Goal: Communication & Community: Answer question/provide support

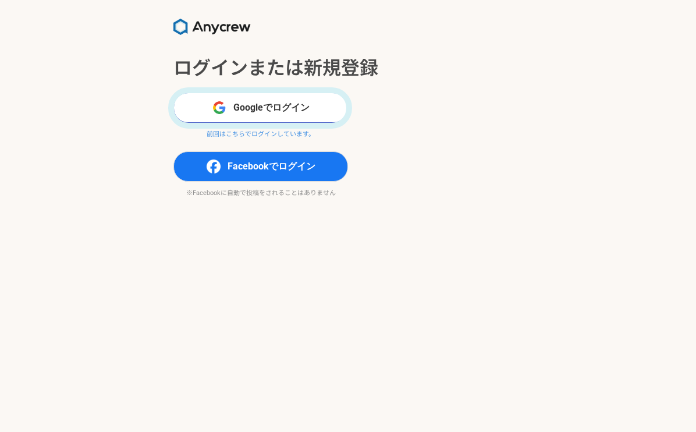
click at [307, 105] on button "Googleでログイン" at bounding box center [261, 108] width 175 height 30
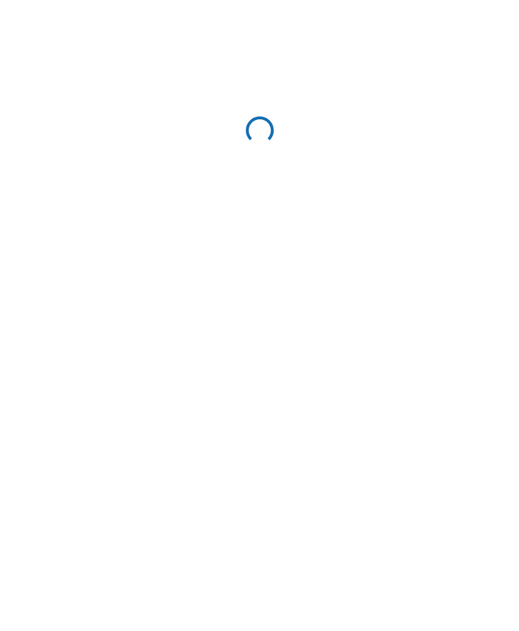
scroll to position [1033, 0]
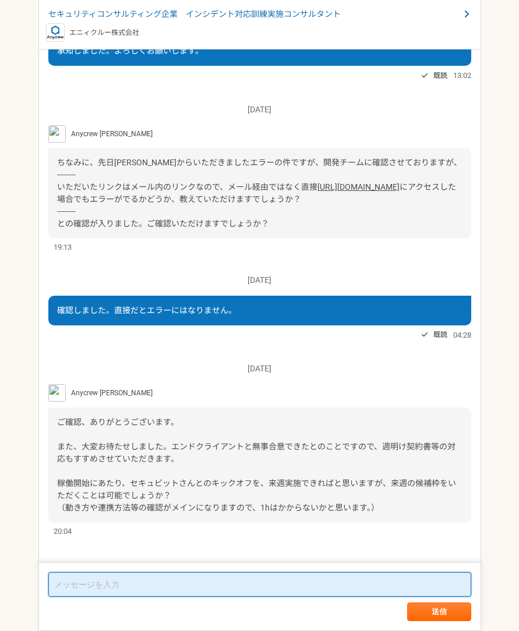
click at [139, 432] on textarea at bounding box center [259, 584] width 423 height 24
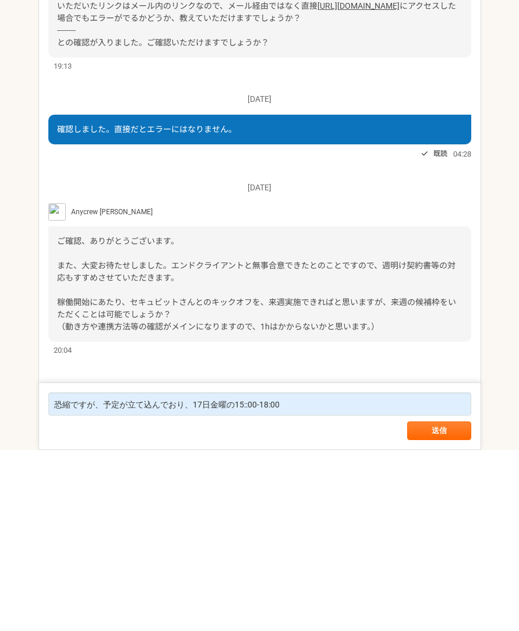
click at [107, 432] on form "恐縮ですが、予定が立て込んでおり、17日金曜の15::00-18:00 送信" at bounding box center [259, 598] width 443 height 68
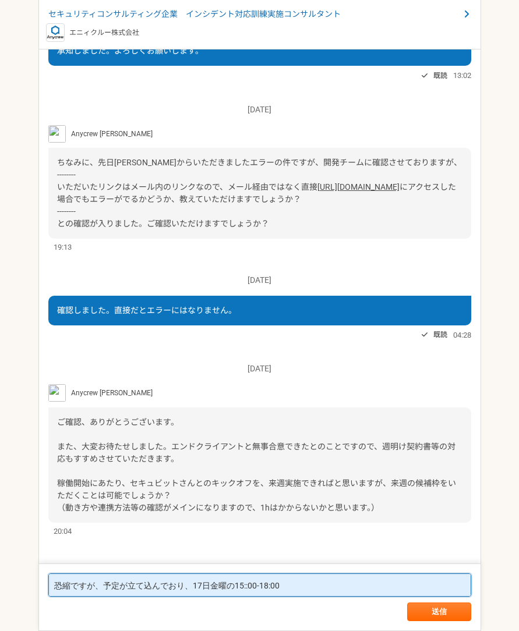
click at [102, 432] on textarea "恐縮ですが、予定が立て込んでおり、17日金曜の15::00-18:00" at bounding box center [259, 585] width 423 height 23
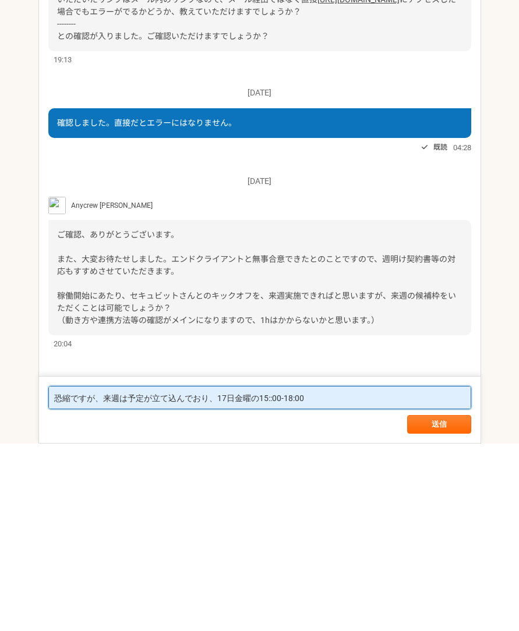
click at [342, 432] on textarea "恐縮ですが、来週は予定が立て込んでおり、17日金曜の15::00-18:00" at bounding box center [259, 585] width 423 height 23
click at [202, 432] on textarea "恐縮ですが、来週は予定が立て込んでおり、17日金曜の15::00-18:00のみ可能です。" at bounding box center [259, 585] width 423 height 23
click at [204, 432] on textarea "恐縮ですが、来週は予定が立て込んでおり、17日金曜の15::00-18:00のみ可能です。" at bounding box center [259, 585] width 423 height 23
click at [218, 432] on textarea "恐縮ですが、来週は予定が立て込んでおり、14日17:00-19:00、17日金曜の15::00-18:00のみ可能です。" at bounding box center [259, 585] width 423 height 23
click at [450, 432] on textarea "恐縮ですが、来週は予定が立て込んでおり、14日火曜17:00-19:00、17日金曜の15::00-18:00のみ可能です。" at bounding box center [259, 585] width 423 height 23
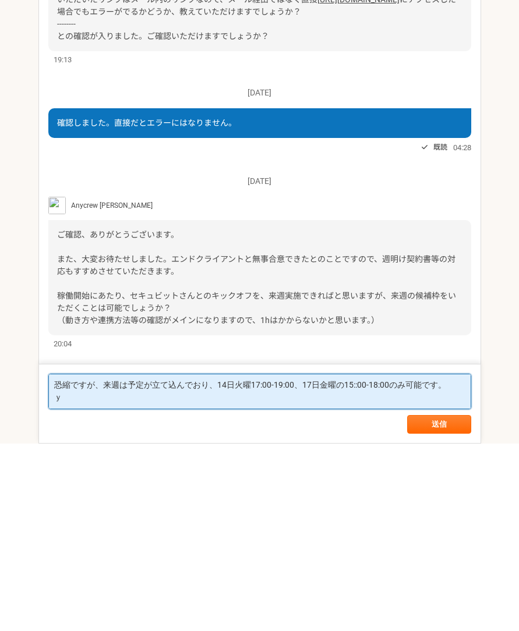
scroll to position [0, 0]
type textarea "恐縮ですが、来週は予定が立て込んでおり、14日火曜17:00-19:00、17日金曜の15::00-18:00のみ可能です。 よろしくお願いします。"
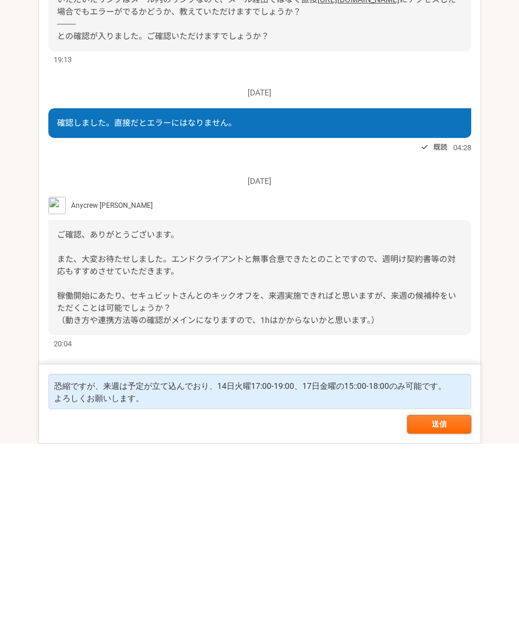
click at [448, 432] on button "送信" at bounding box center [439, 612] width 64 height 19
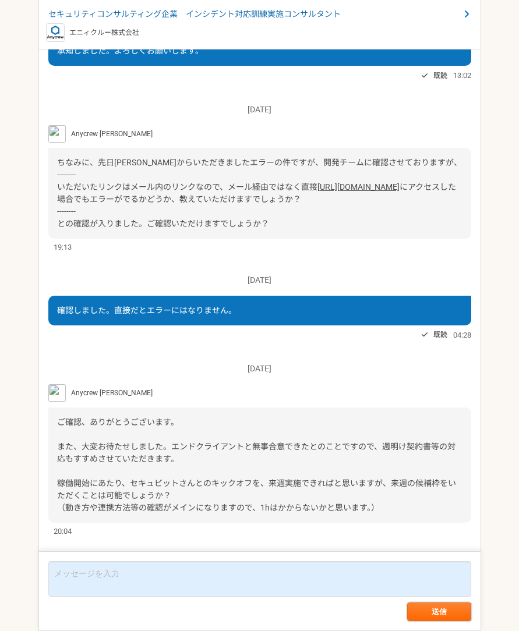
scroll to position [1009, 0]
